Goal: Task Accomplishment & Management: Use online tool/utility

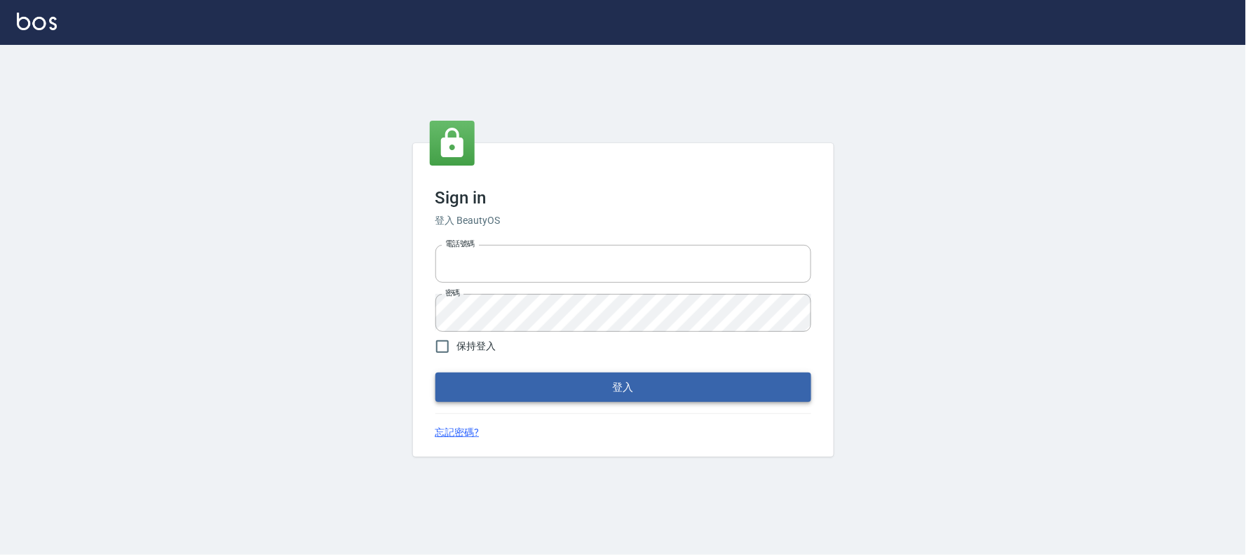
type input "032805930"
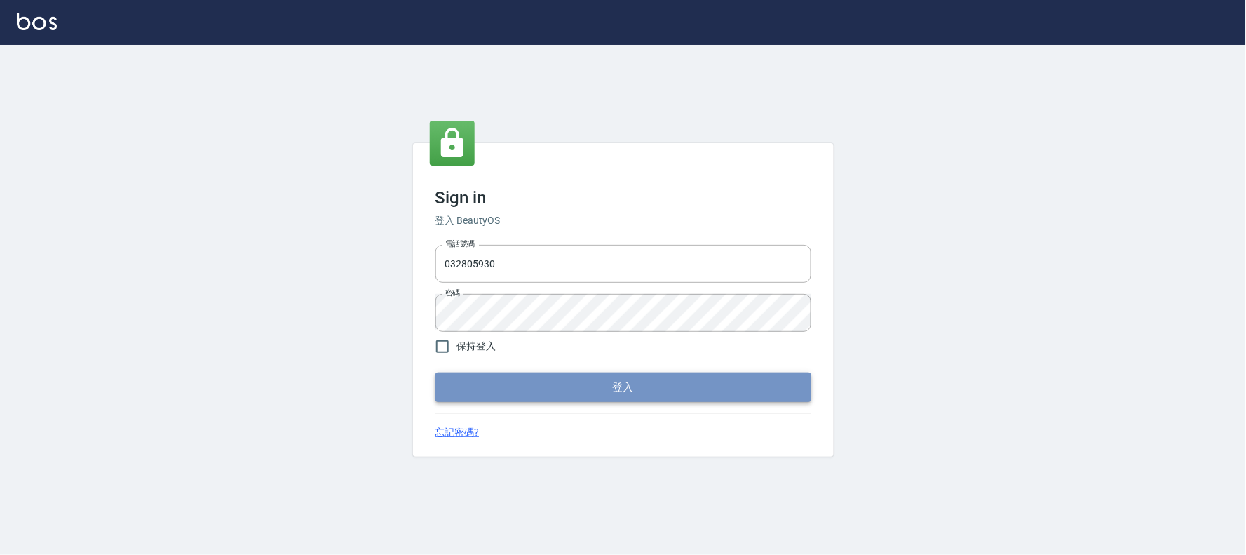
click at [508, 386] on button "登入" at bounding box center [624, 386] width 376 height 29
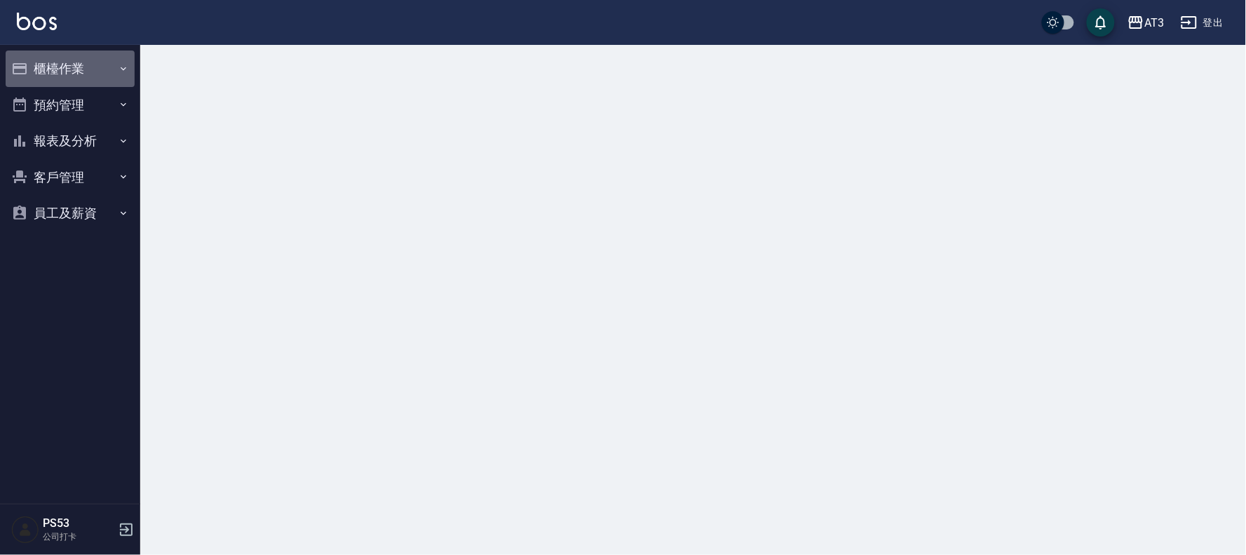
click at [72, 66] on button "櫃檯作業" at bounding box center [70, 68] width 129 height 36
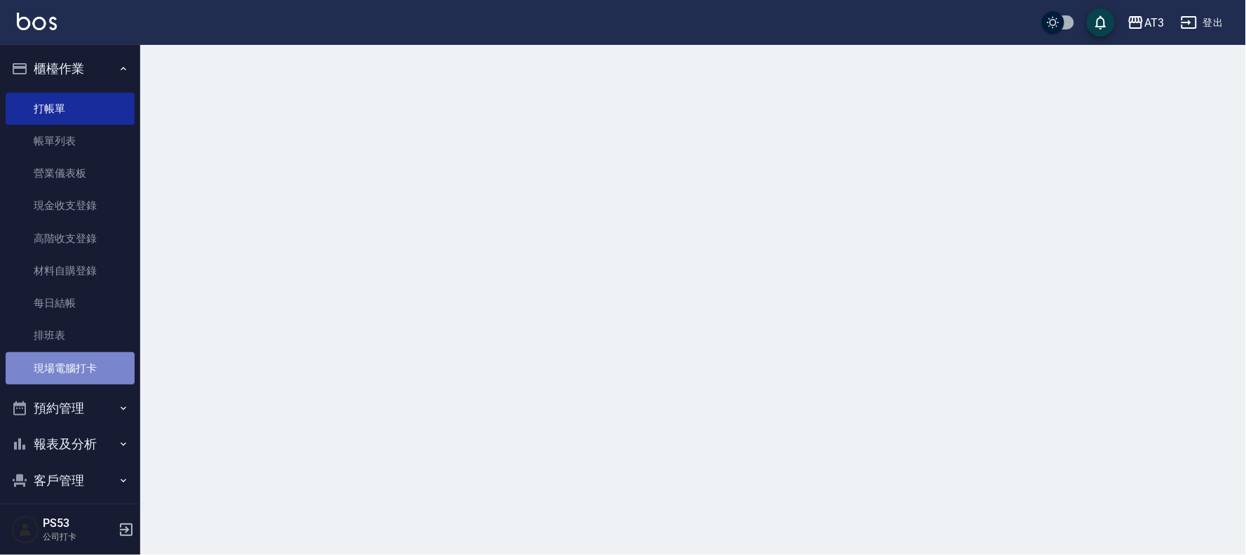
click at [89, 362] on link "現場電腦打卡" at bounding box center [70, 368] width 129 height 32
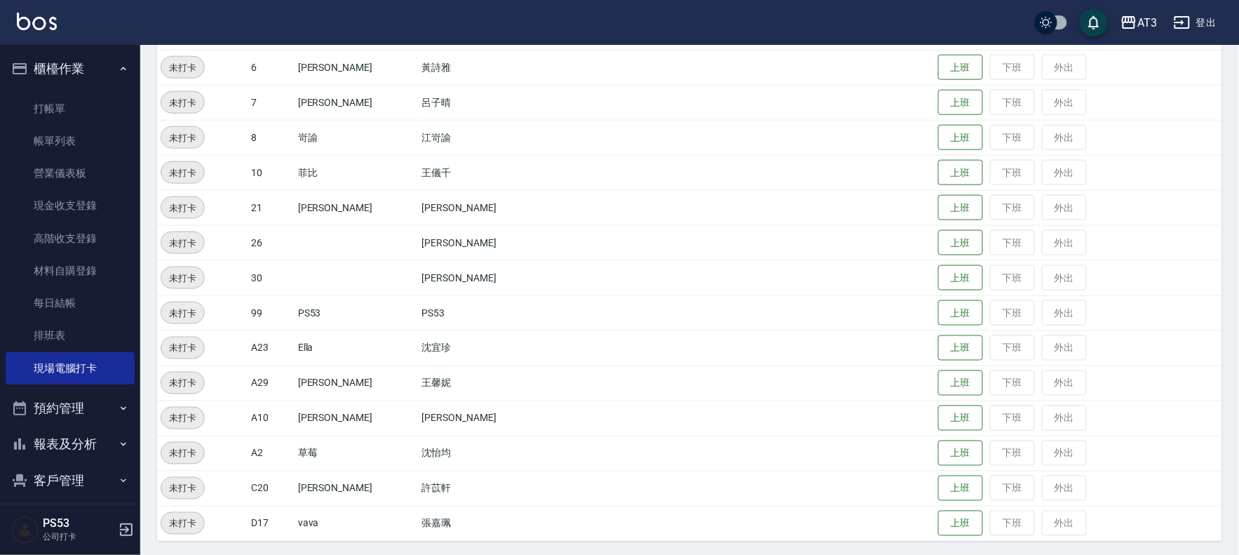
scroll to position [460, 0]
click at [938, 125] on button "上班" at bounding box center [960, 135] width 45 height 25
